Goal: Task Accomplishment & Management: Use online tool/utility

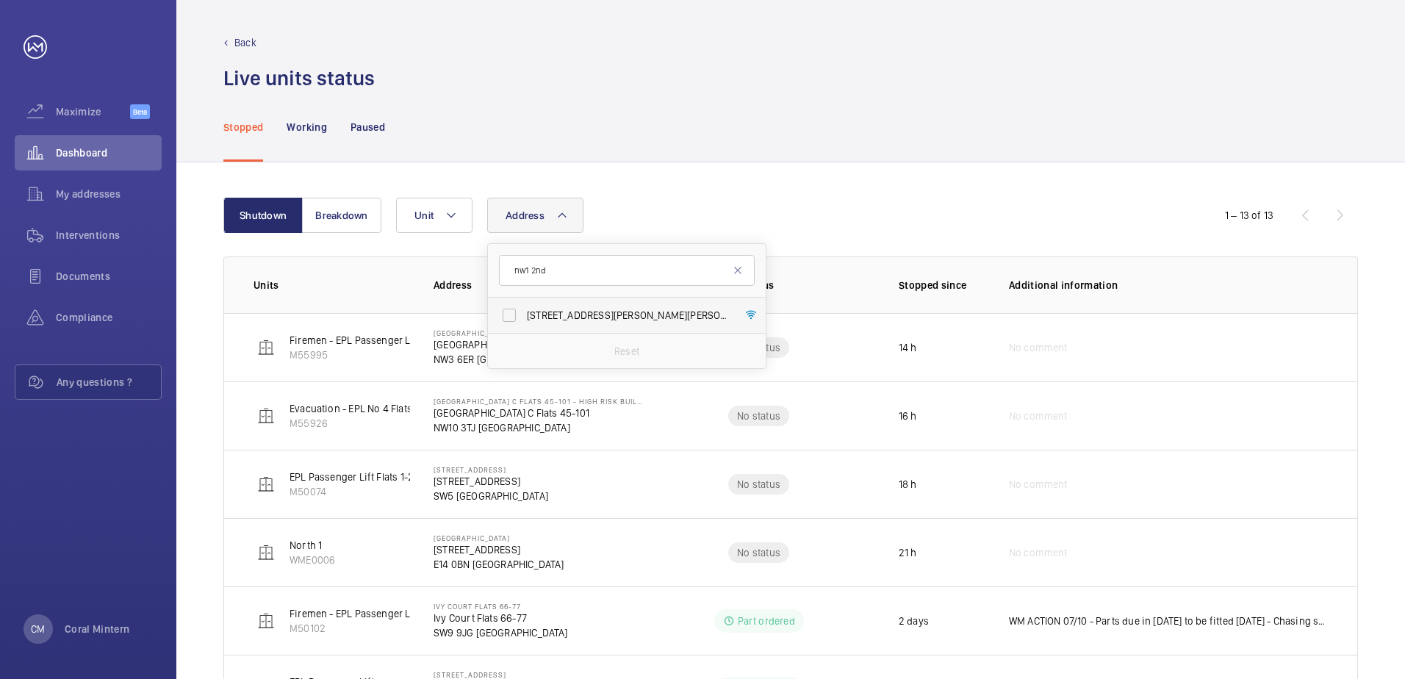
type input "nw1 2nd"
click at [553, 315] on span "[STREET_ADDRESS][PERSON_NAME][PERSON_NAME] 2ND" at bounding box center [628, 315] width 202 height 15
click at [524, 315] on input "[STREET_ADDRESS][PERSON_NAME][PERSON_NAME] 2ND" at bounding box center [509, 315] width 29 height 29
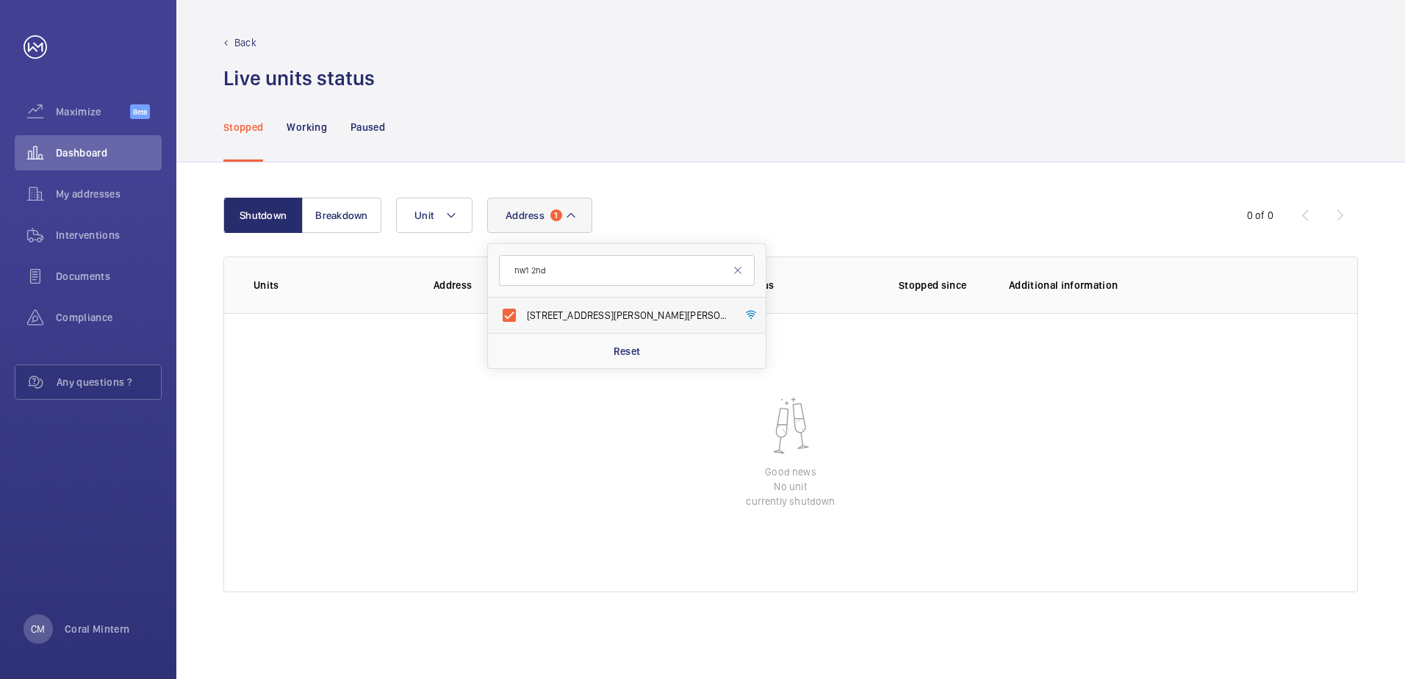
click at [567, 303] on label "[STREET_ADDRESS][PERSON_NAME][PERSON_NAME] 2ND" at bounding box center [616, 315] width 256 height 35
click at [524, 303] on input "[STREET_ADDRESS][PERSON_NAME][PERSON_NAME] 2ND" at bounding box center [509, 315] width 29 height 29
checkbox input "false"
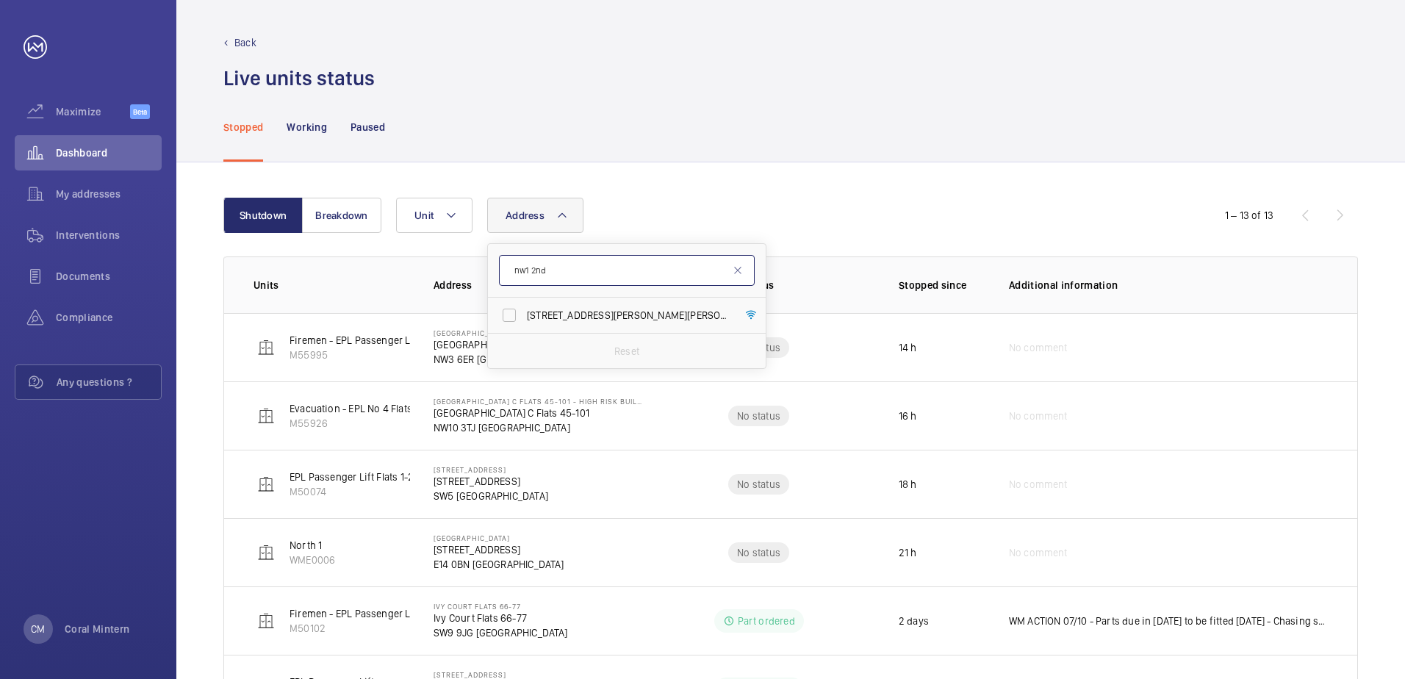
click at [502, 272] on input "nw1 2nd" at bounding box center [627, 270] width 256 height 31
type input "se16 7fz"
click at [665, 325] on label "Porters Edge At [GEOGRAPHIC_DATA] 29 [GEOGRAPHIC_DATA] - High Risk Building - […" at bounding box center [616, 315] width 256 height 35
click at [524, 325] on input "Porters Edge At [GEOGRAPHIC_DATA] 29 [GEOGRAPHIC_DATA] - High Risk Building - […" at bounding box center [509, 315] width 29 height 29
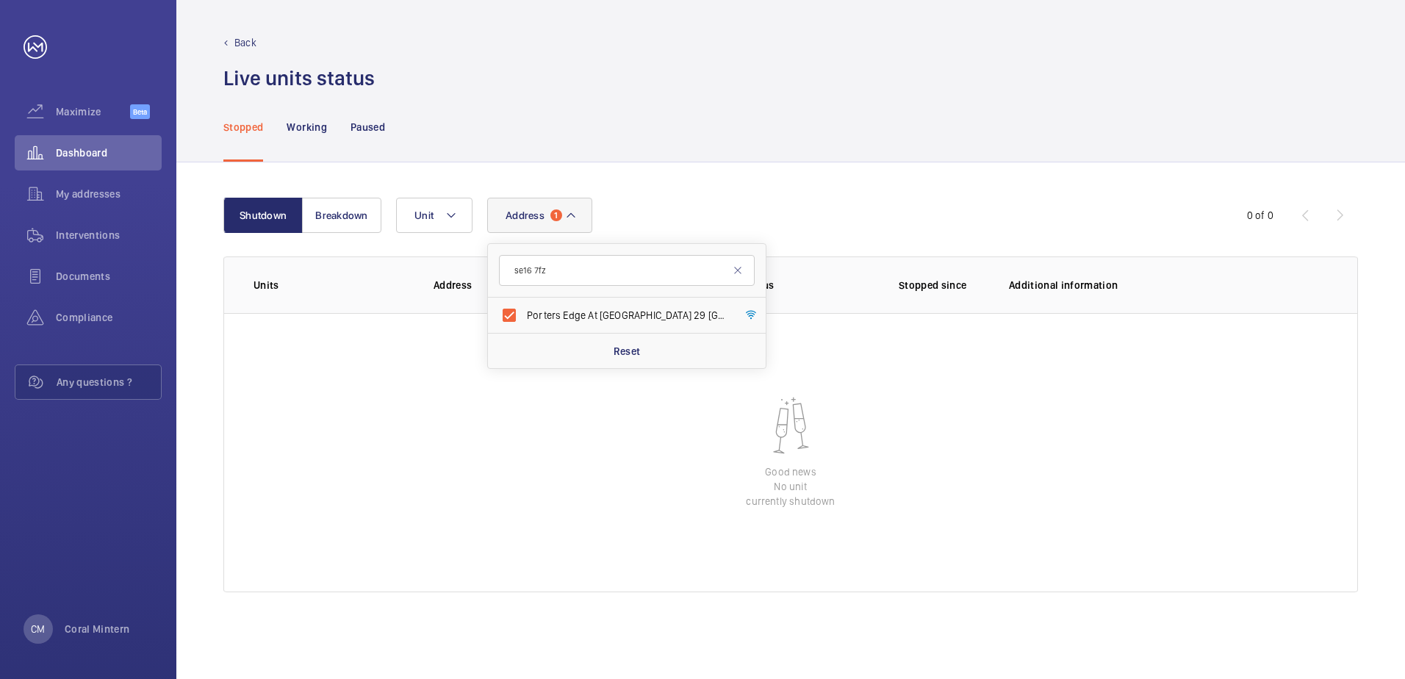
drag, startPoint x: 554, startPoint y: 299, endPoint x: 561, endPoint y: 287, distance: 13.5
click at [555, 299] on label "Porters Edge At [GEOGRAPHIC_DATA] 29 [GEOGRAPHIC_DATA] - High Risk Building - […" at bounding box center [616, 315] width 256 height 35
click at [524, 301] on input "Porters Edge At [GEOGRAPHIC_DATA] 29 [GEOGRAPHIC_DATA] - High Risk Building - […" at bounding box center [509, 315] width 29 height 29
checkbox input "false"
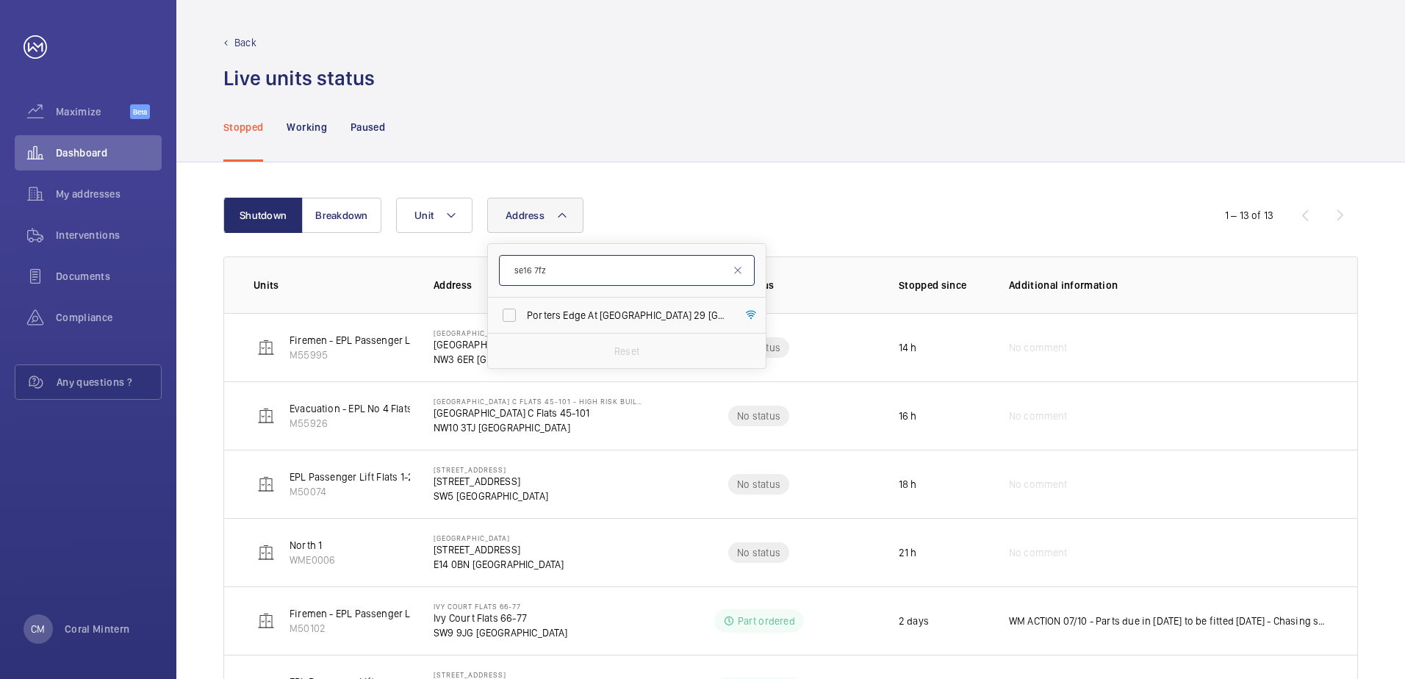
drag, startPoint x: 565, startPoint y: 264, endPoint x: 516, endPoint y: 263, distance: 49.2
click at [516, 263] on input "se16 7fz" at bounding box center [627, 270] width 256 height 31
type input "zapotec"
click at [663, 323] on label "[STREET_ADDRESS]" at bounding box center [616, 315] width 256 height 35
click at [524, 323] on input "[STREET_ADDRESS]" at bounding box center [509, 315] width 29 height 29
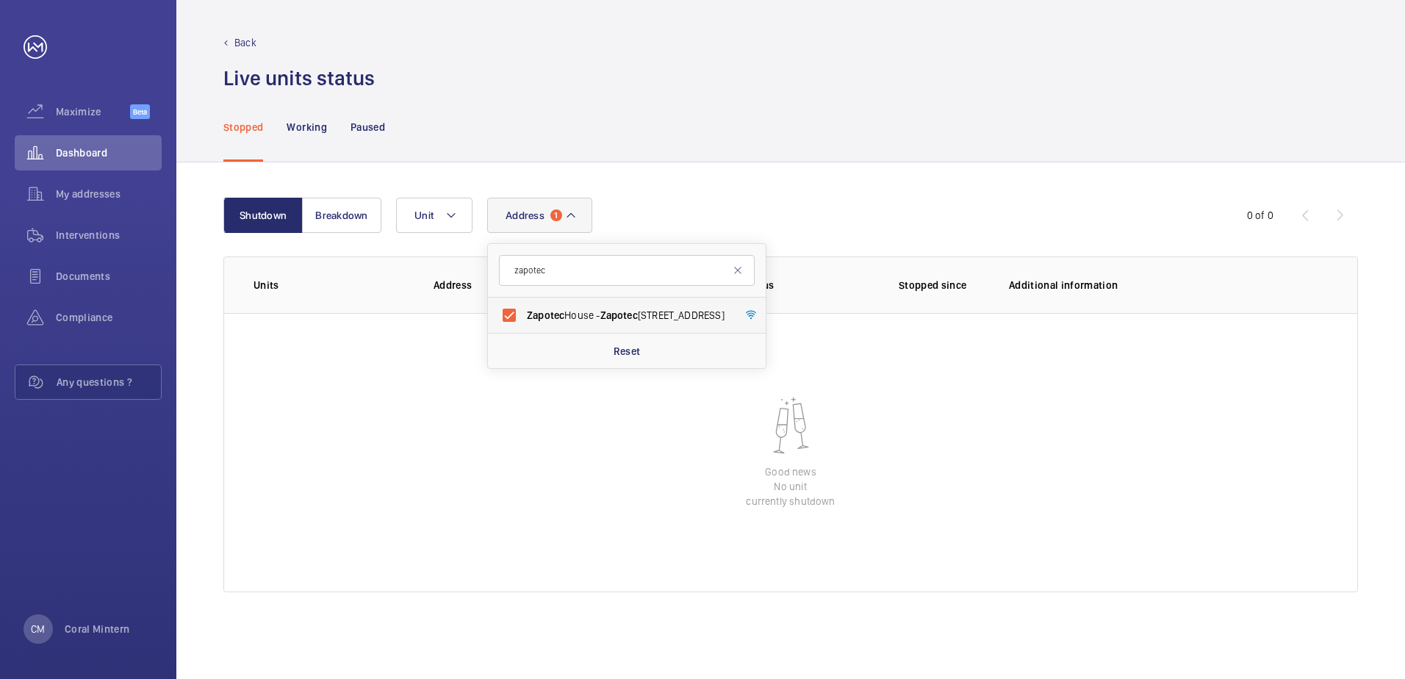
click at [627, 301] on label "[STREET_ADDRESS]" at bounding box center [616, 315] width 256 height 35
click at [524, 301] on input "[STREET_ADDRESS]" at bounding box center [509, 315] width 29 height 29
checkbox input "false"
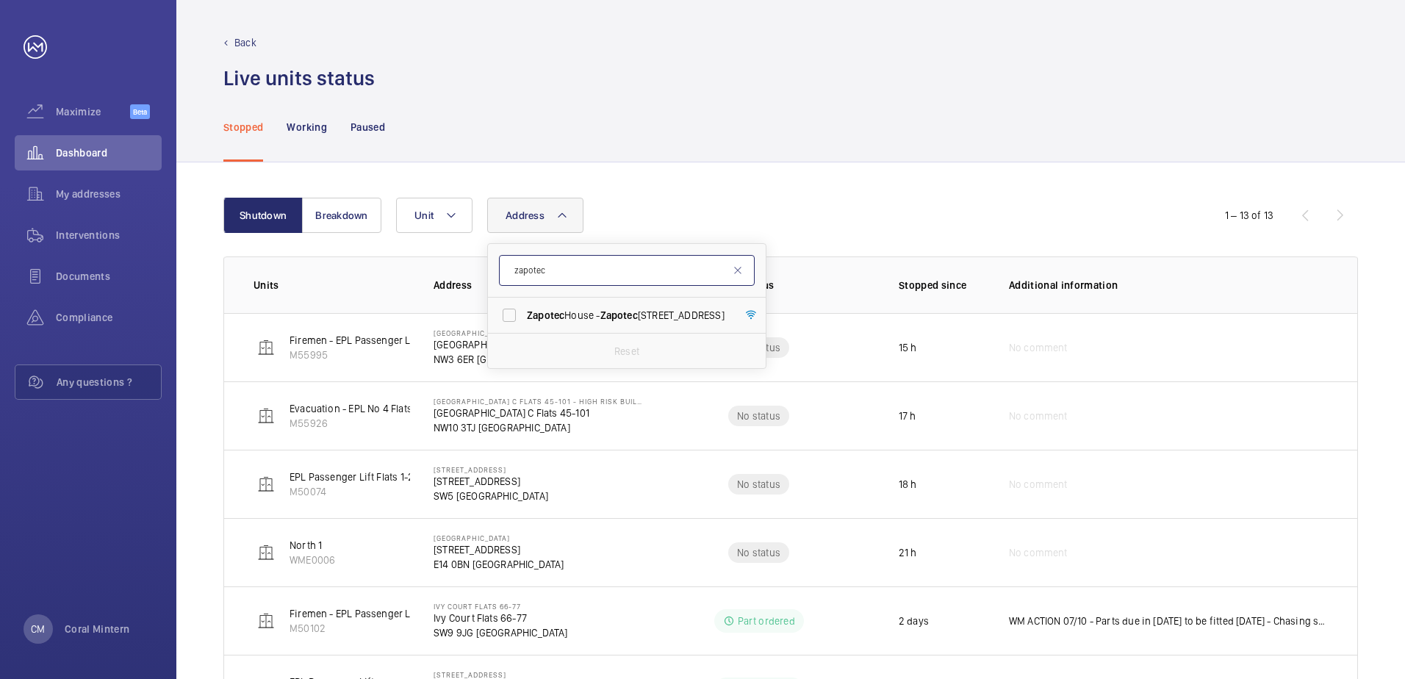
drag, startPoint x: 594, startPoint y: 263, endPoint x: 513, endPoint y: 264, distance: 80.8
click at [509, 264] on input "zapotec" at bounding box center [627, 270] width 256 height 31
type input "faithful"
click at [634, 315] on span "Faithful" at bounding box center [617, 315] width 36 height 12
click at [524, 315] on input "Faithful House - [GEOGRAPHIC_DATA]" at bounding box center [509, 315] width 29 height 29
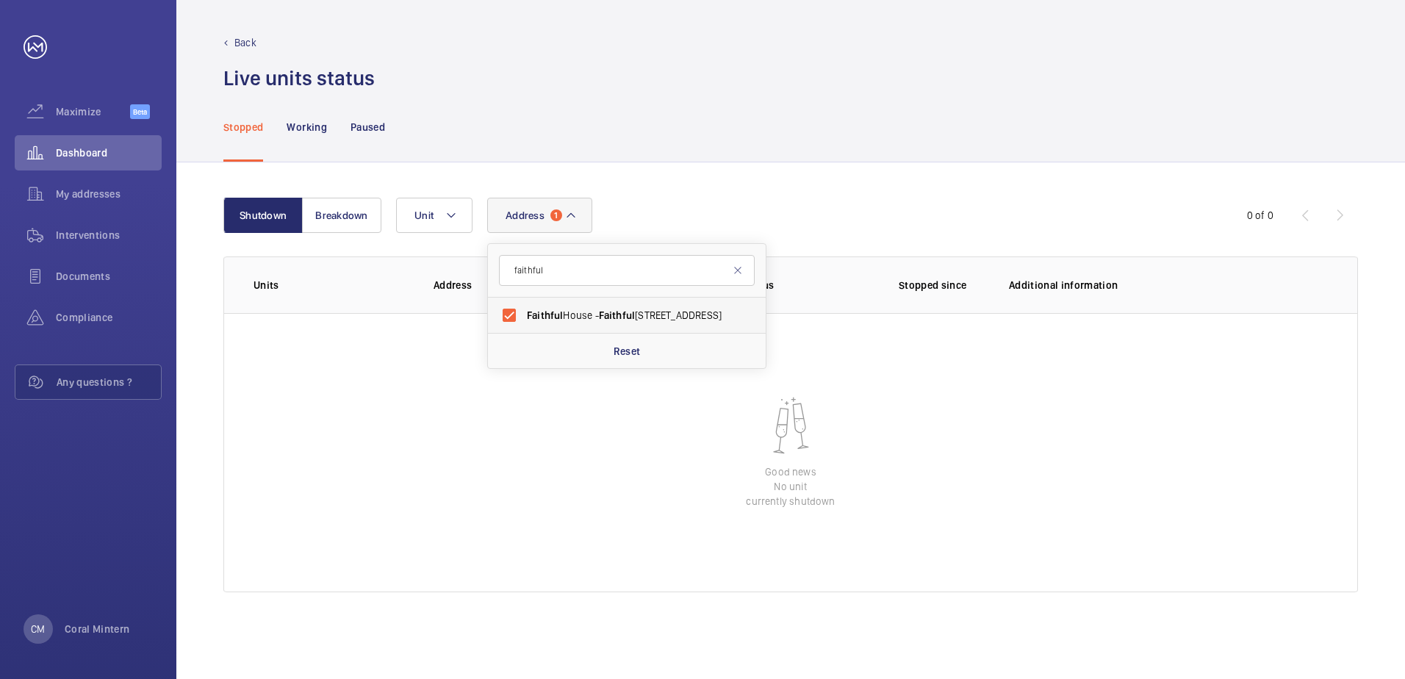
click at [667, 323] on label "Faithful House - [GEOGRAPHIC_DATA]" at bounding box center [616, 315] width 256 height 35
click at [524, 323] on input "Faithful House - [GEOGRAPHIC_DATA]" at bounding box center [509, 315] width 29 height 29
checkbox input "false"
